Goal: Transaction & Acquisition: Purchase product/service

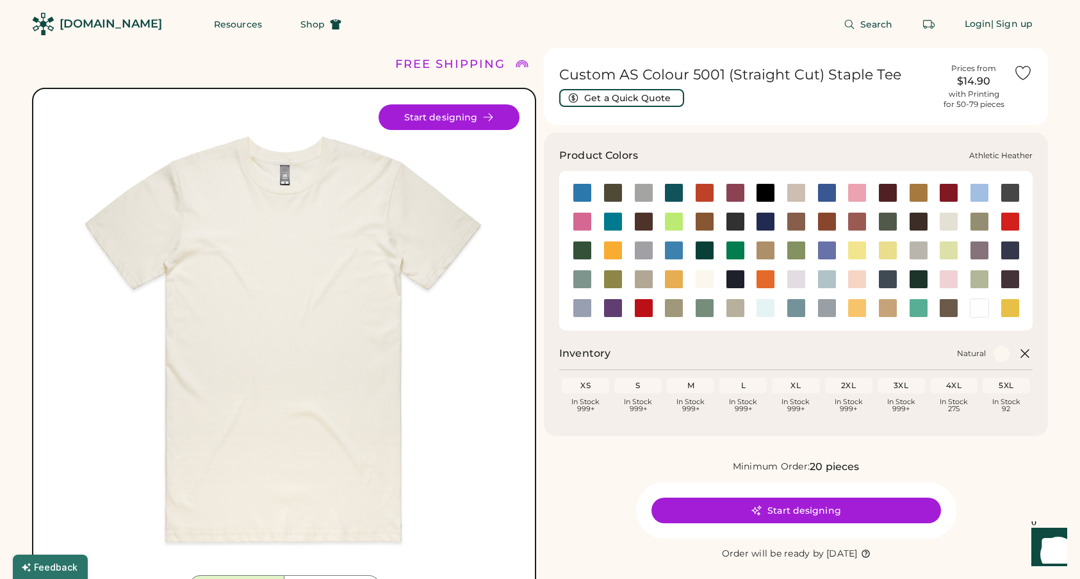
click at [637, 192] on div at bounding box center [643, 192] width 19 height 19
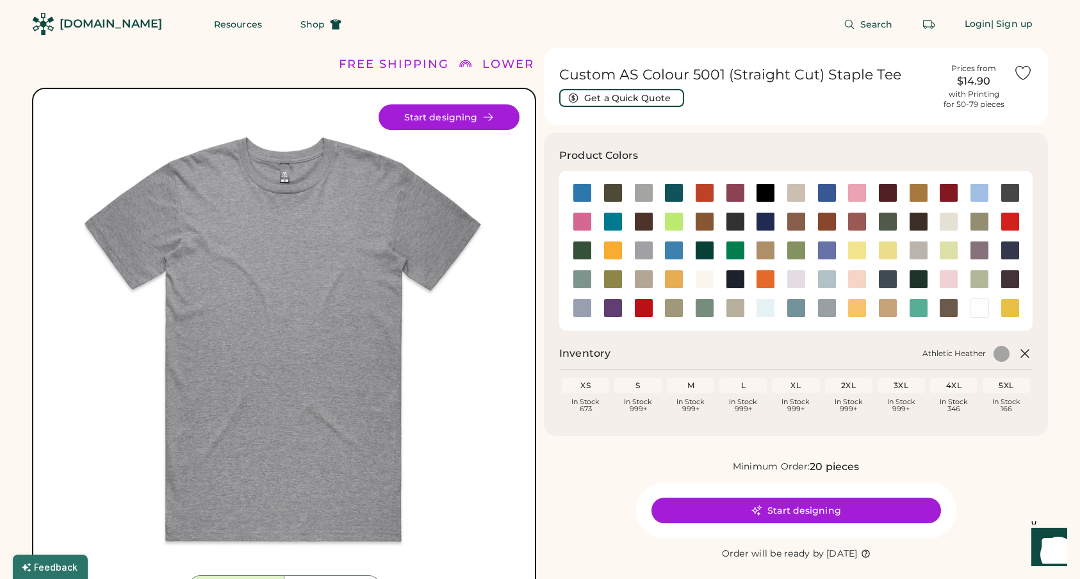
click at [639, 390] on div "S" at bounding box center [637, 385] width 47 height 15
click at [642, 388] on div "S" at bounding box center [638, 386] width 42 height 10
click at [632, 379] on div "S" at bounding box center [637, 385] width 47 height 15
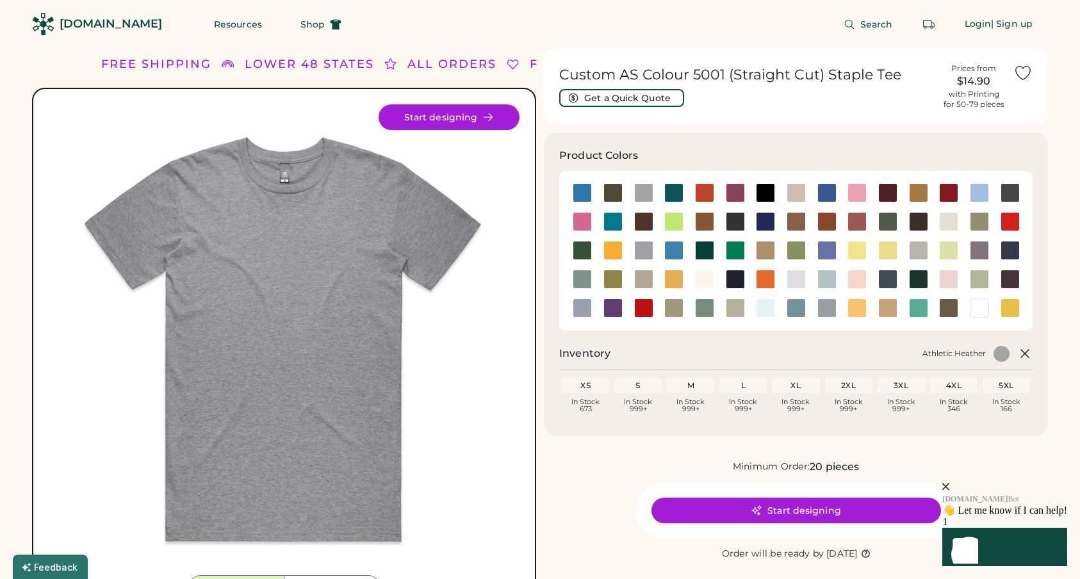
click at [950, 483] on icon "close" at bounding box center [945, 486] width 7 height 7
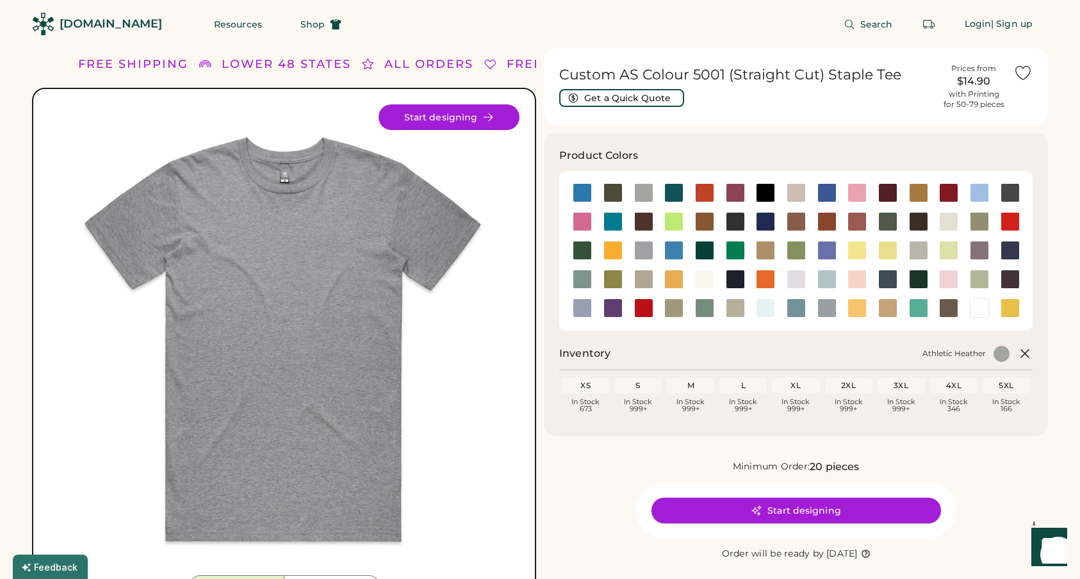
click at [775, 505] on button "Start designing" at bounding box center [797, 511] width 290 height 26
